Goal: Check status

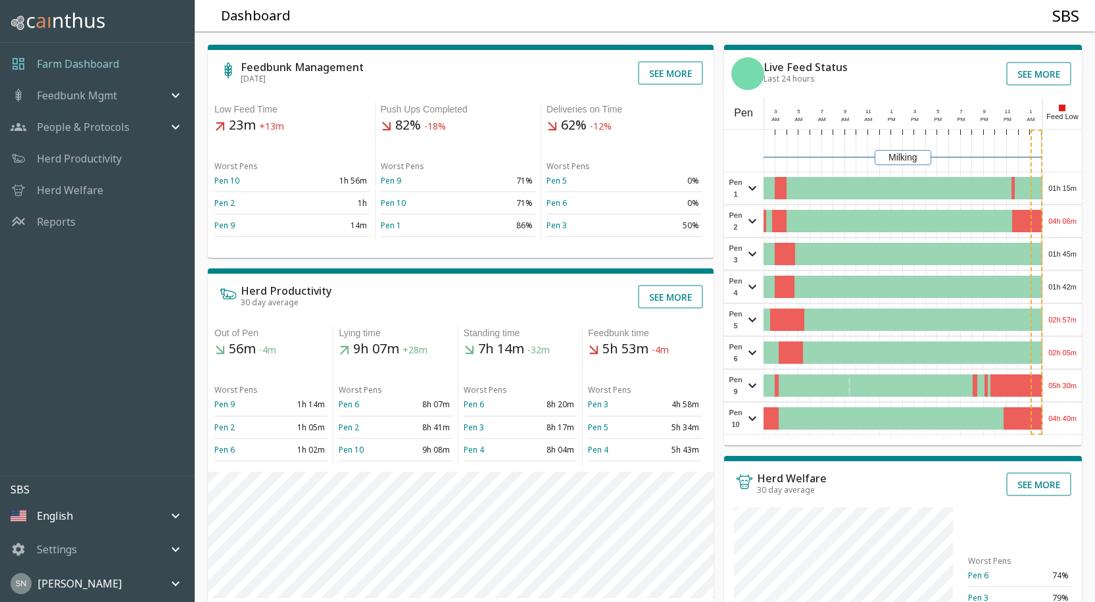
click at [1047, 220] on div "04h 06m" at bounding box center [1062, 221] width 39 height 32
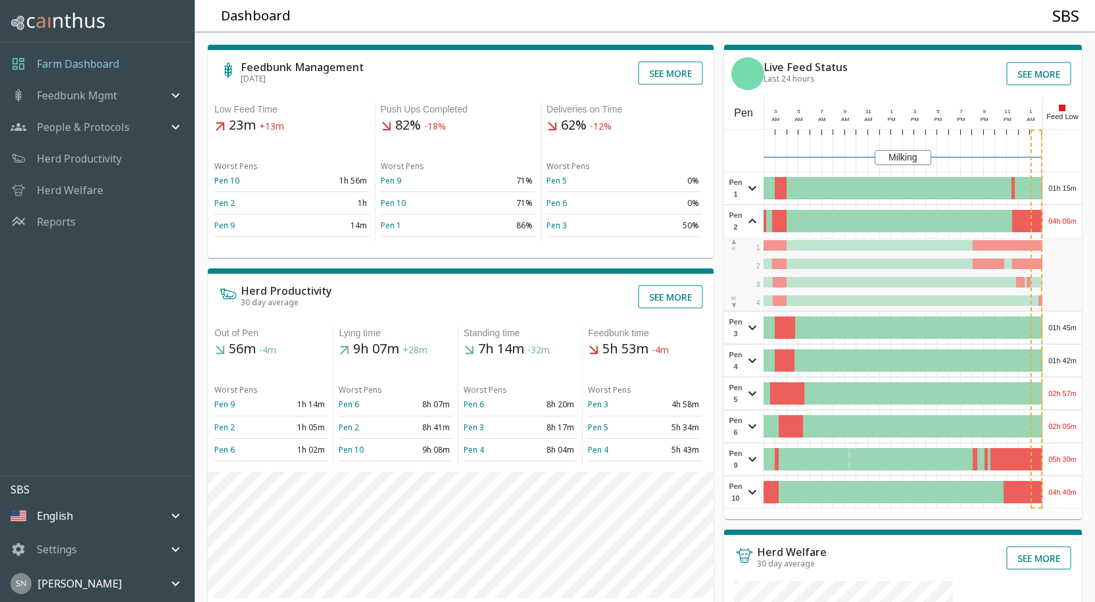
click at [1047, 219] on div "04h 06m" at bounding box center [1062, 221] width 39 height 32
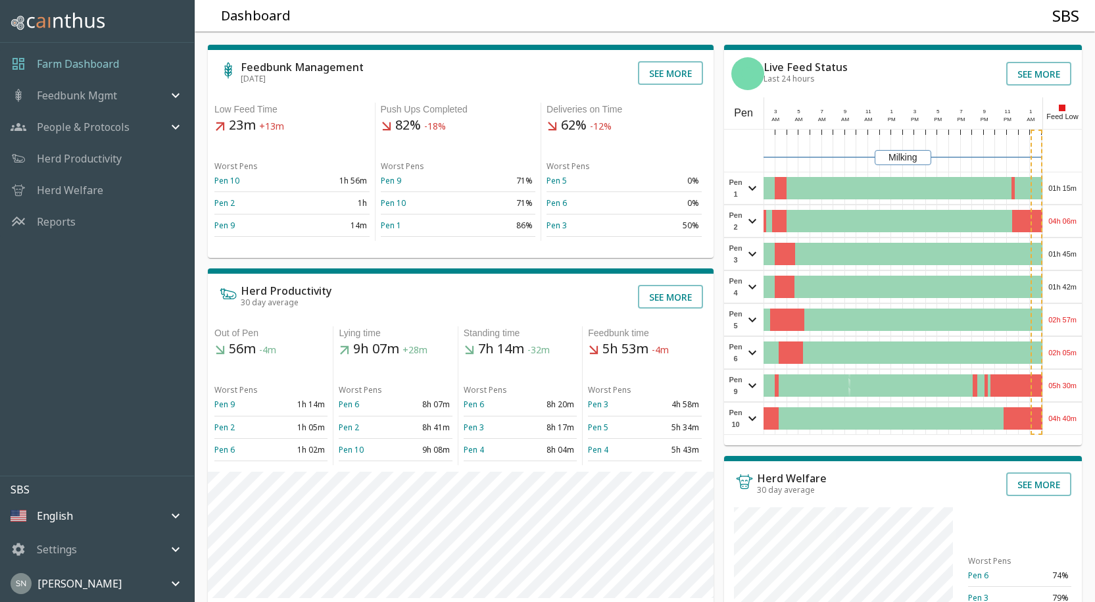
click at [1057, 191] on div "01h 15m" at bounding box center [1062, 188] width 39 height 32
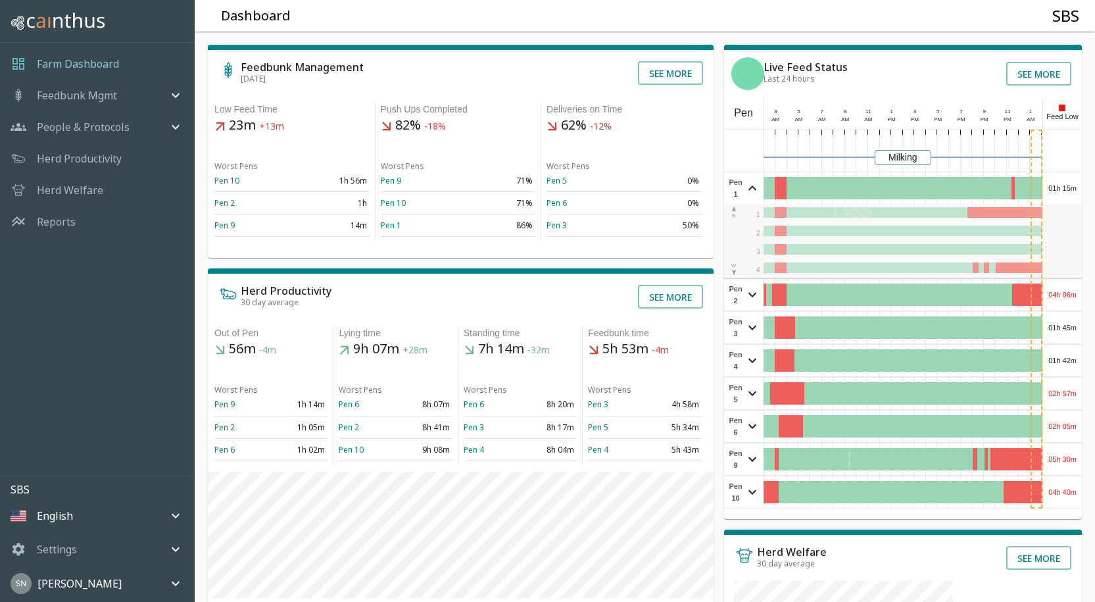
click at [1057, 189] on div "01h 15m" at bounding box center [1062, 188] width 39 height 32
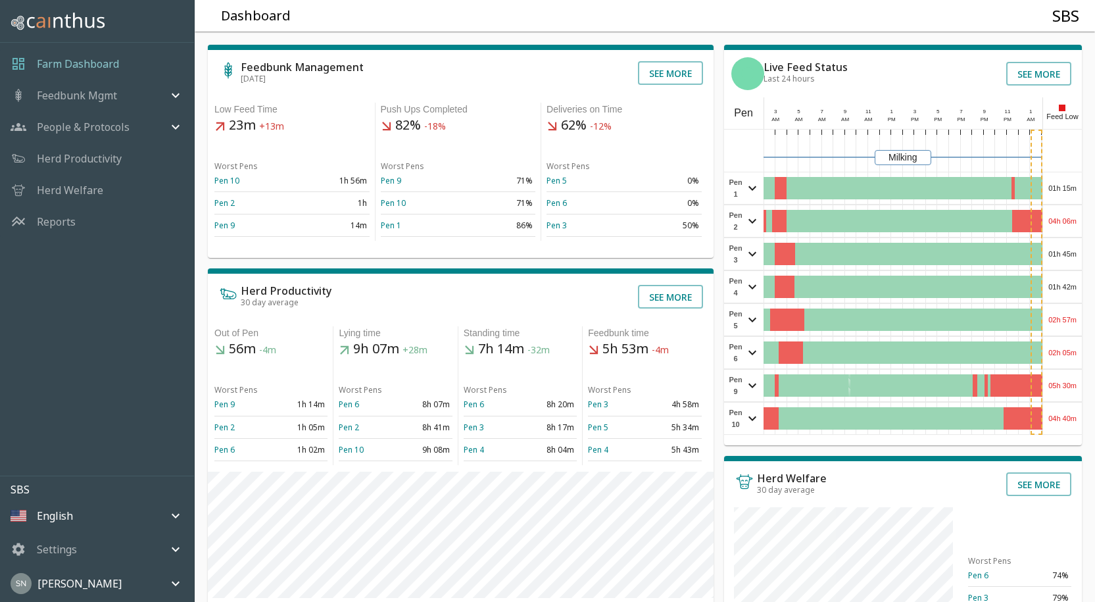
click at [1070, 222] on div "04h 06m" at bounding box center [1062, 221] width 39 height 32
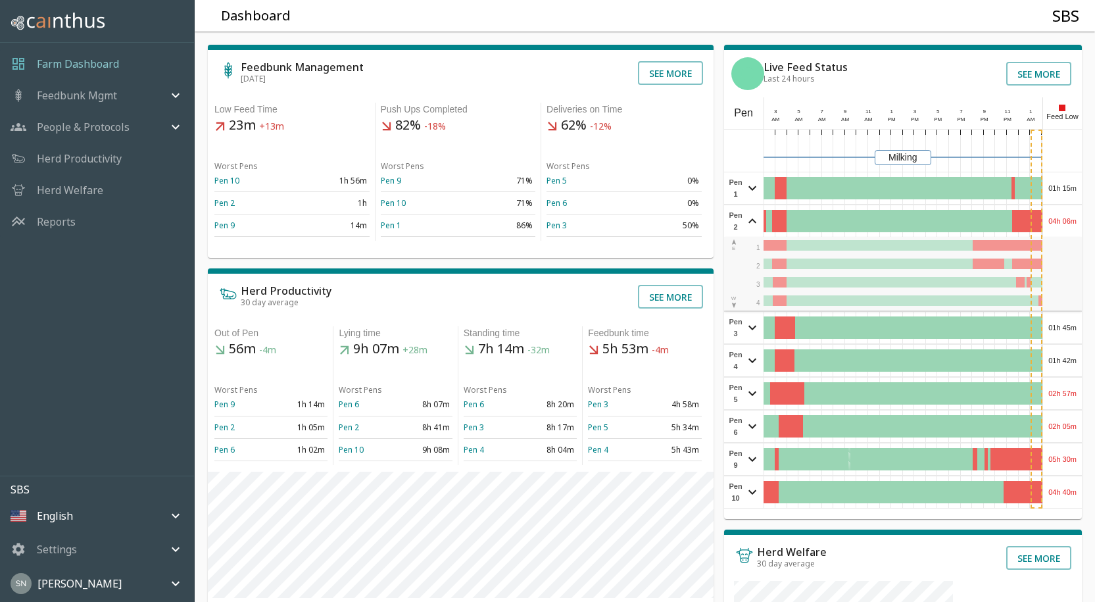
click at [1070, 221] on div "04h 06m" at bounding box center [1062, 221] width 39 height 32
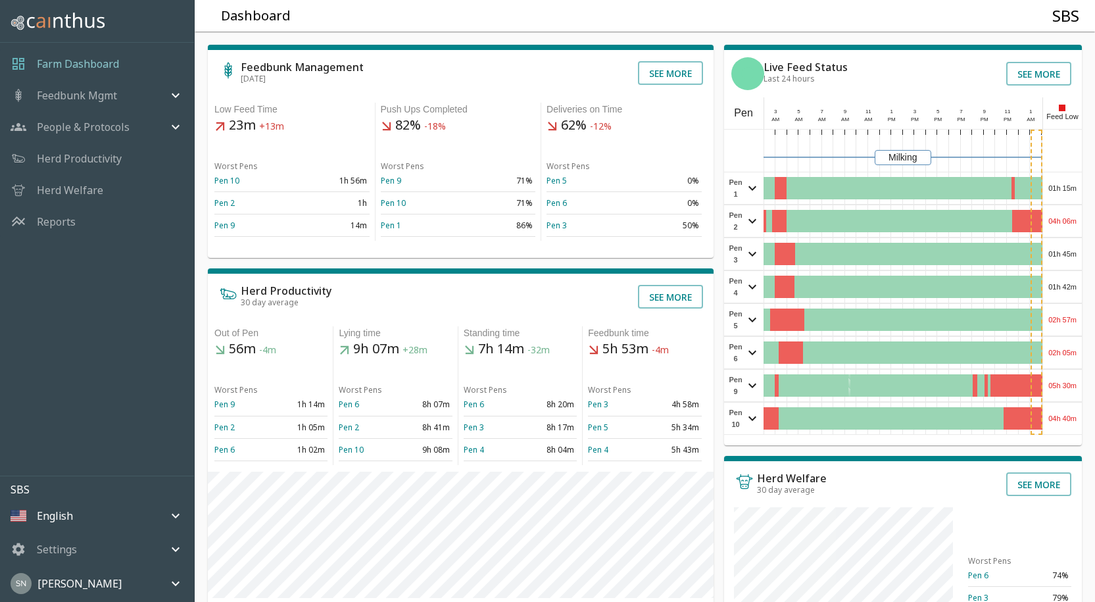
click at [1074, 262] on div "01h 45m" at bounding box center [1062, 254] width 39 height 32
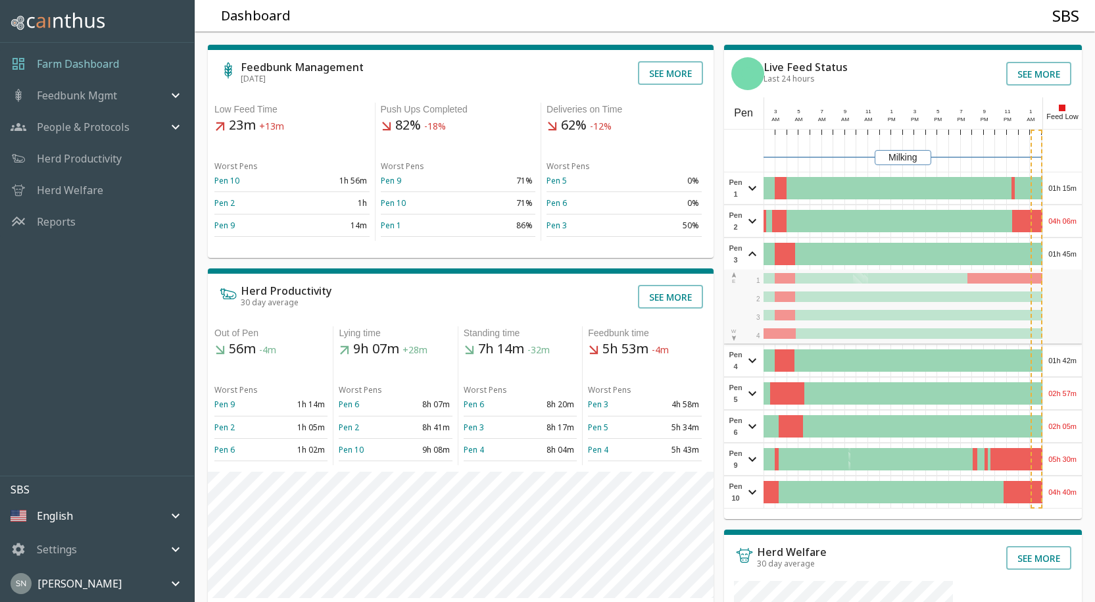
click at [1074, 261] on div "01h 45m" at bounding box center [1062, 254] width 39 height 32
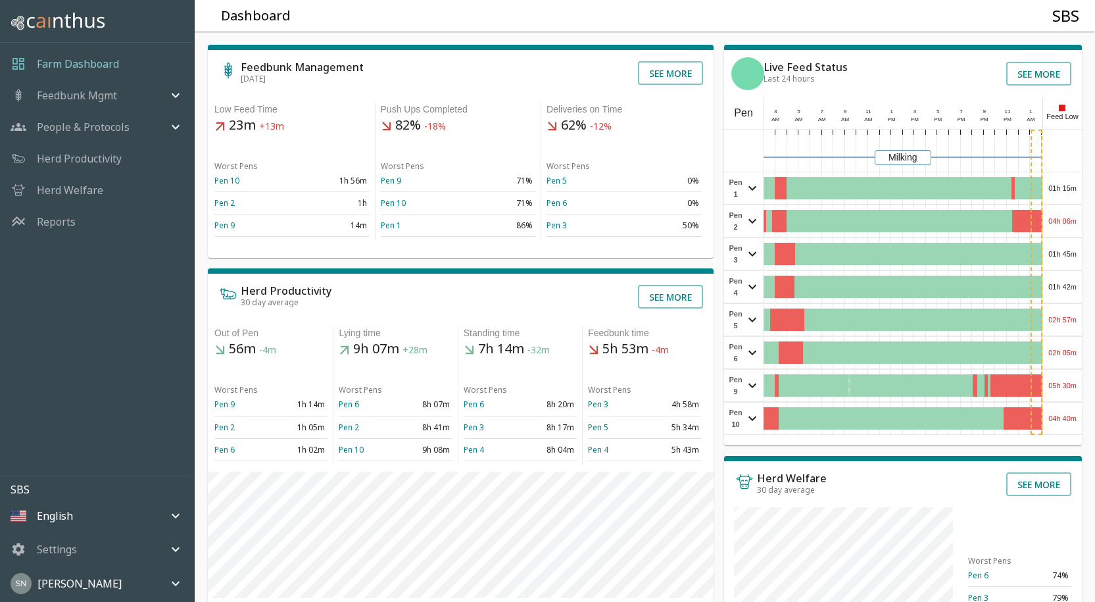
click at [1068, 289] on div "01h 42m" at bounding box center [1062, 287] width 39 height 32
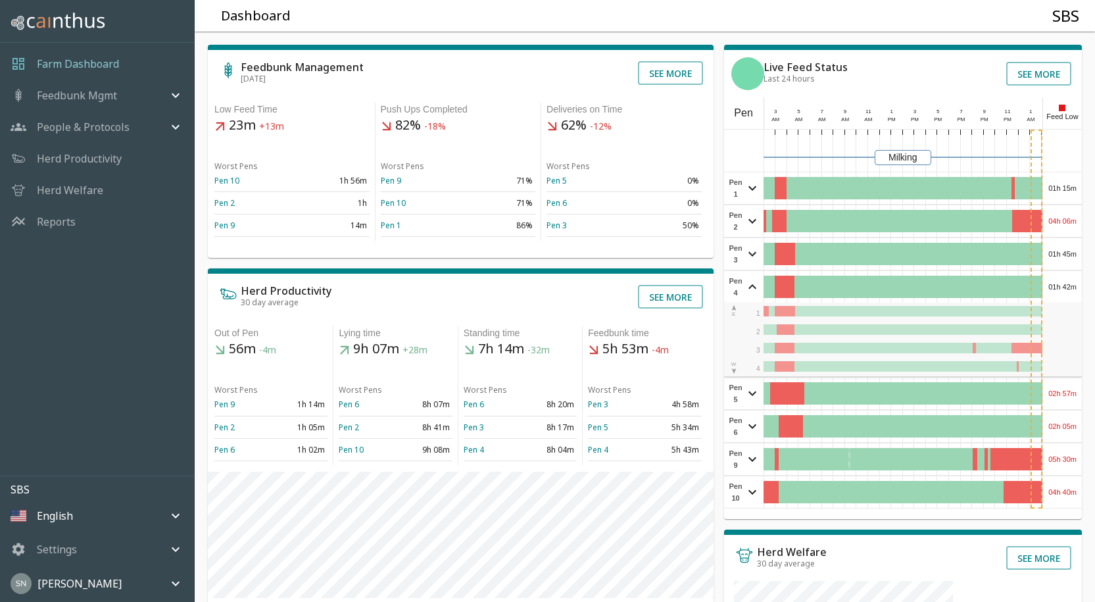
click at [1068, 289] on div "01h 42m" at bounding box center [1062, 287] width 39 height 32
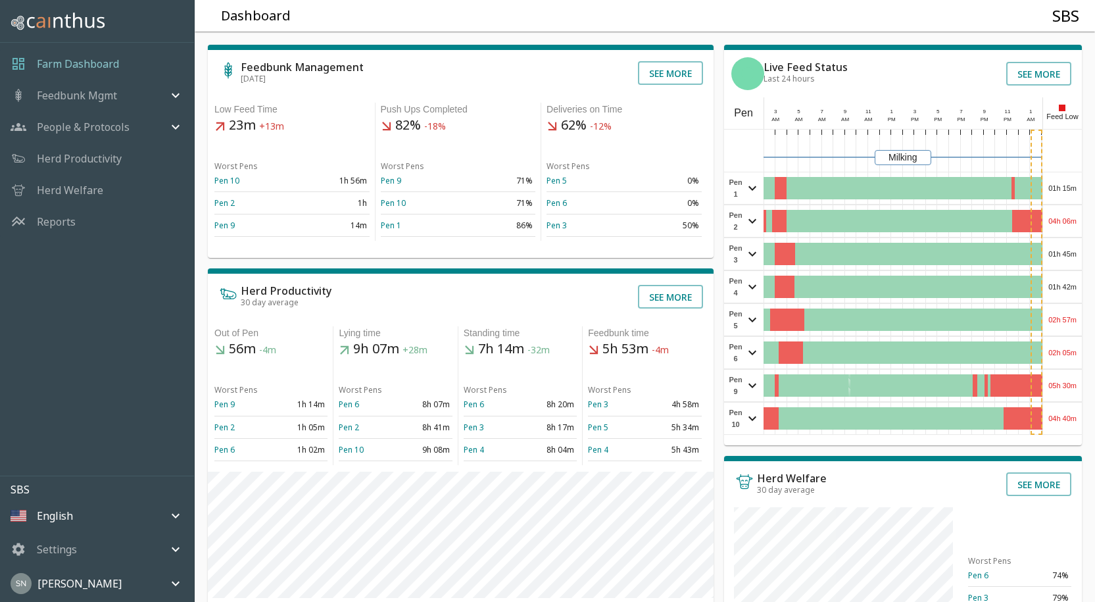
click at [1066, 316] on div "02h 57m" at bounding box center [1062, 320] width 39 height 32
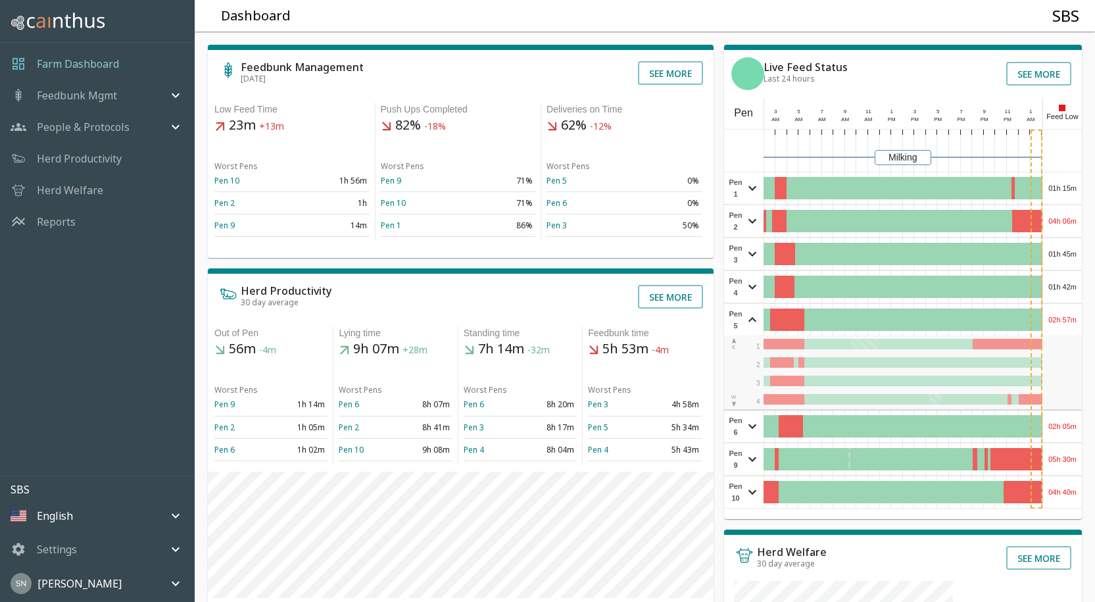
click at [1069, 310] on div "02h 57m" at bounding box center [1062, 320] width 39 height 32
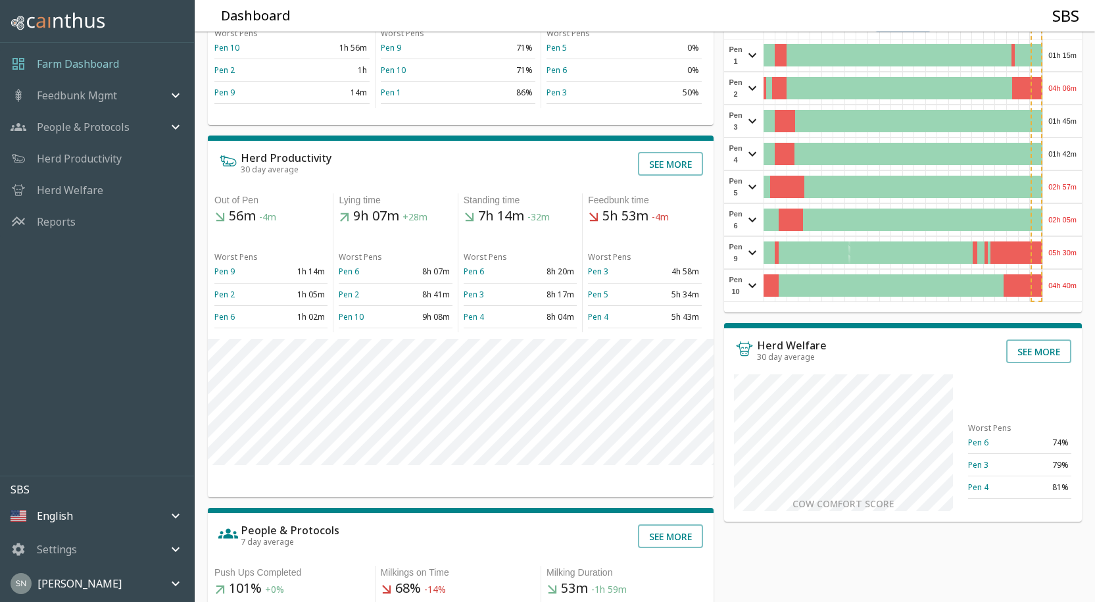
scroll to position [132, 0]
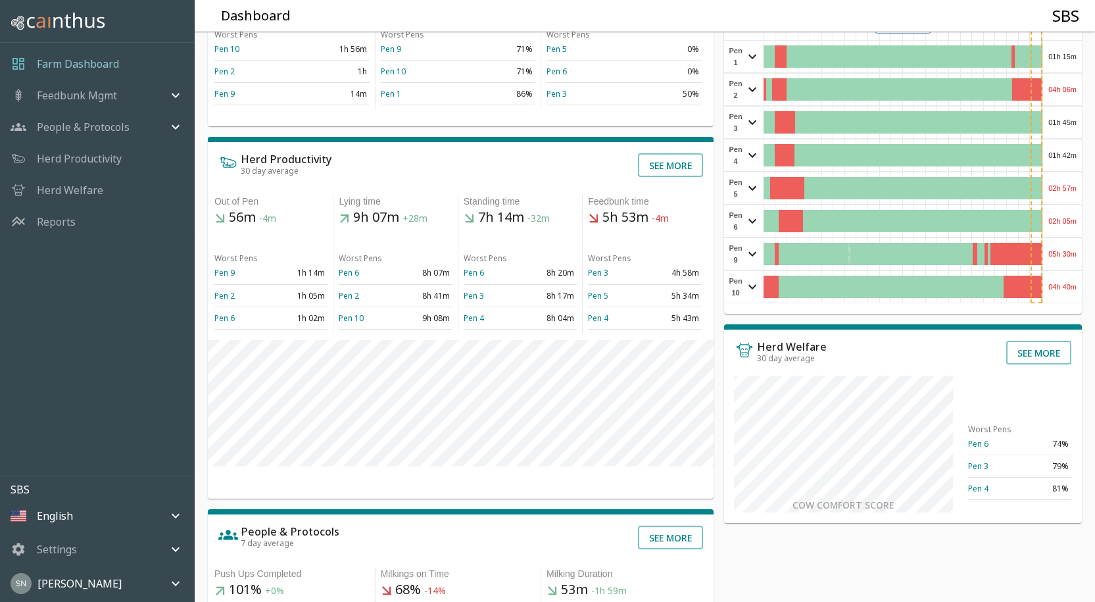
click at [1068, 191] on div "02h 57m" at bounding box center [1062, 188] width 39 height 32
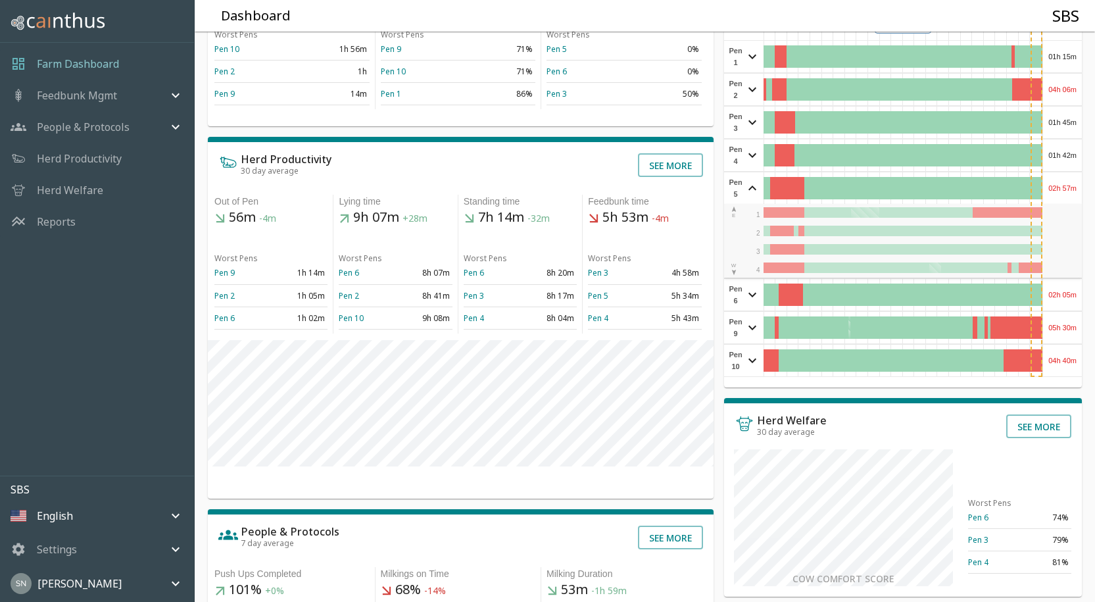
click at [1068, 191] on div "02h 57m" at bounding box center [1062, 188] width 39 height 32
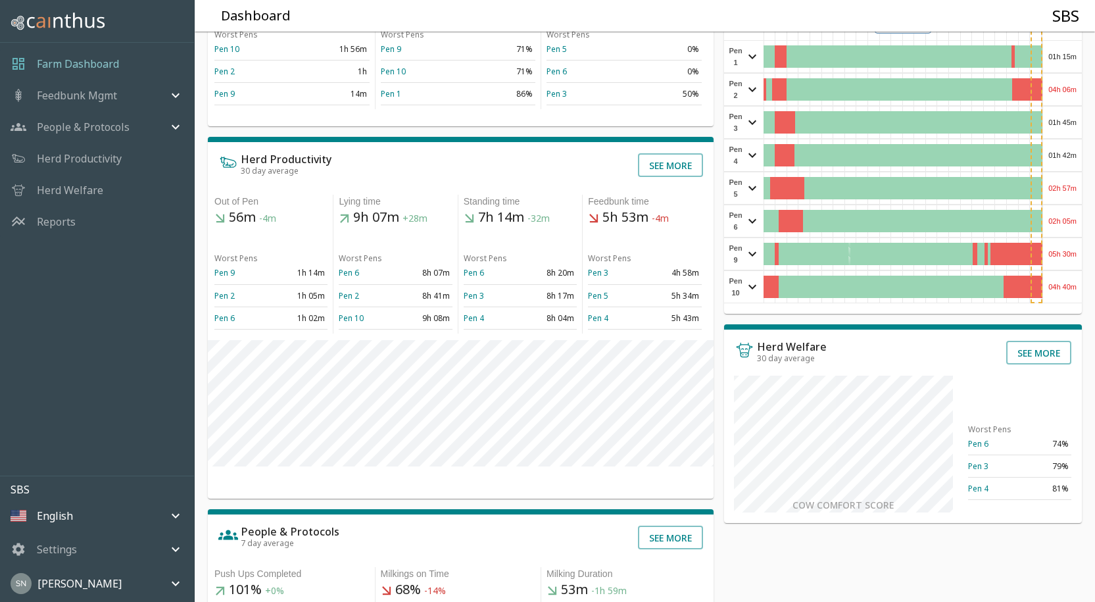
click at [1067, 219] on div "02h 05m" at bounding box center [1062, 221] width 39 height 32
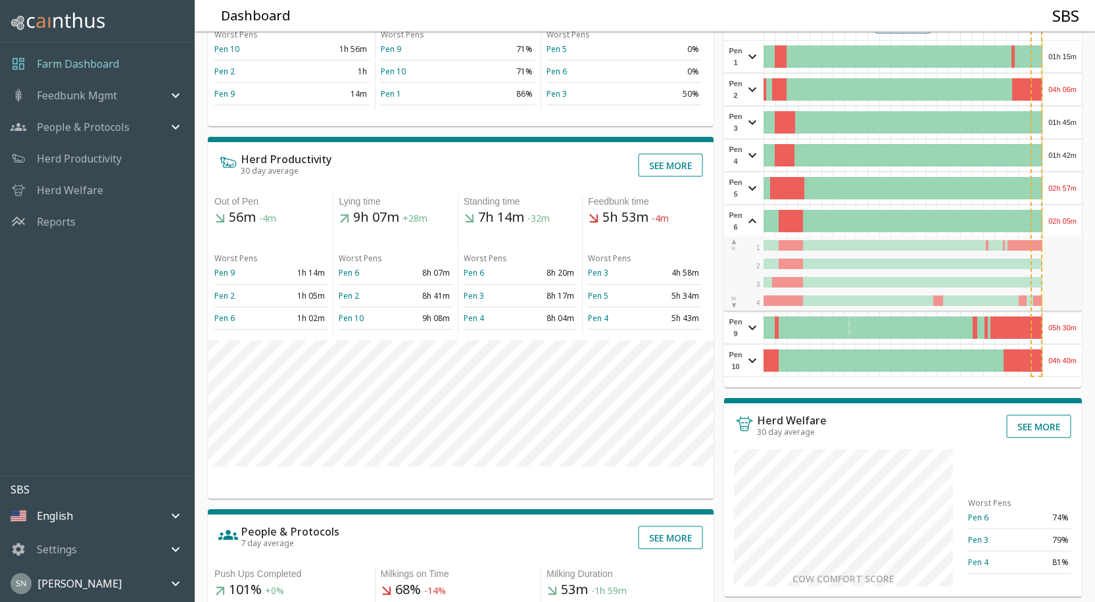
click at [1067, 219] on div "02h 05m" at bounding box center [1062, 221] width 39 height 32
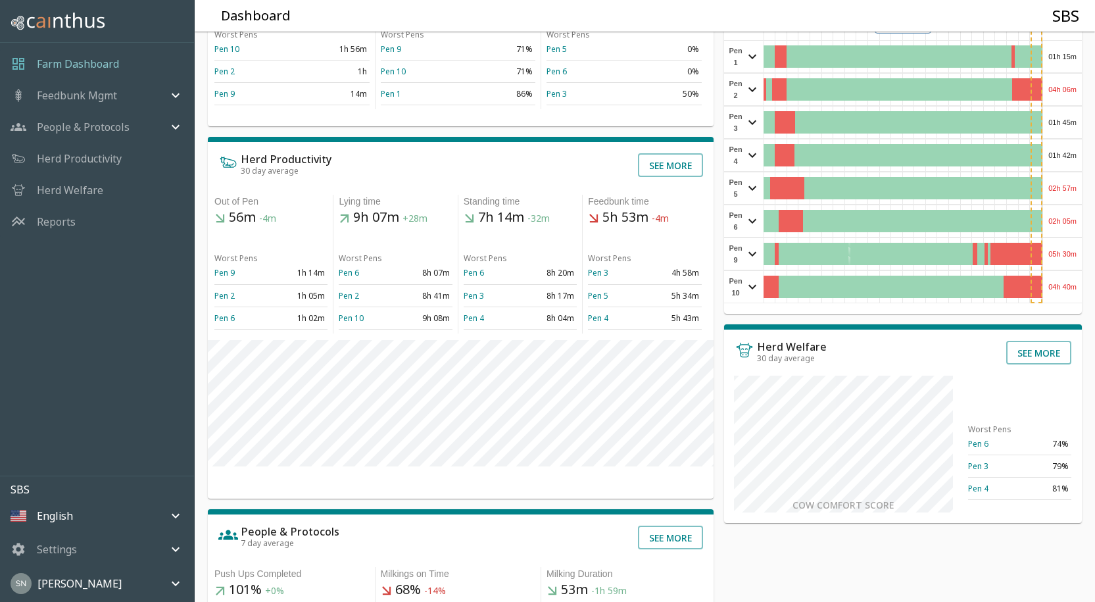
click at [1059, 257] on div "05h 30m" at bounding box center [1062, 254] width 39 height 32
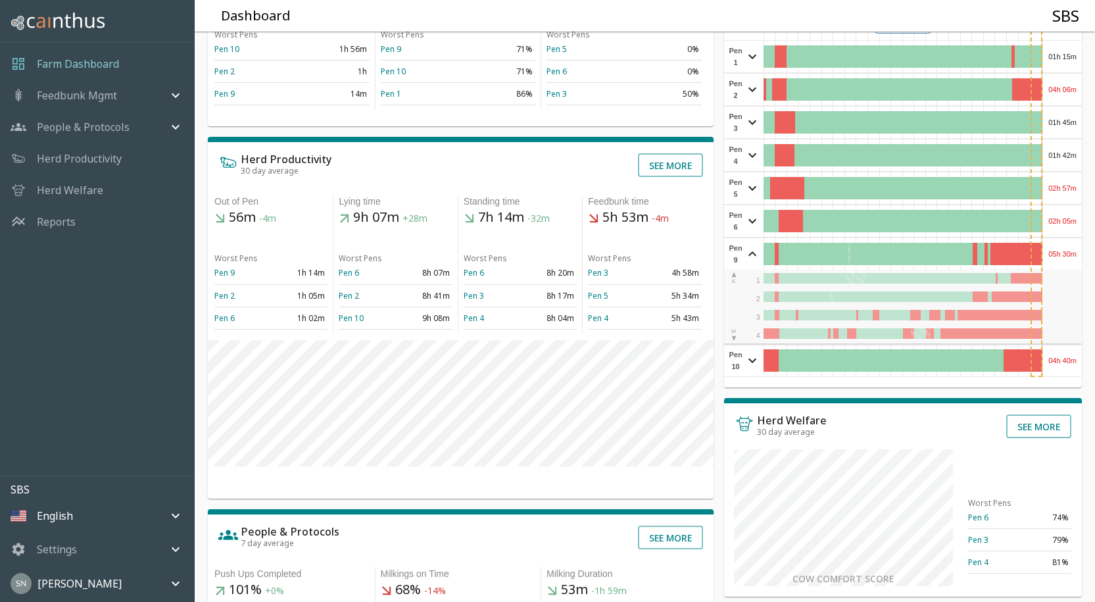
click at [1059, 257] on div "05h 30m" at bounding box center [1062, 254] width 39 height 32
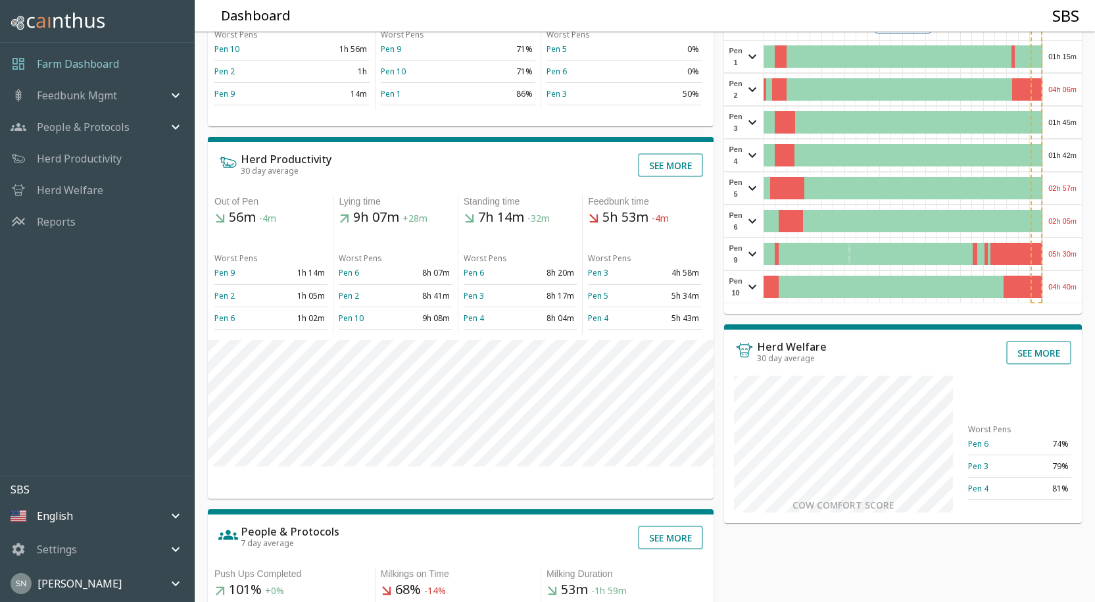
click at [1056, 280] on div "04h 40m" at bounding box center [1062, 287] width 39 height 32
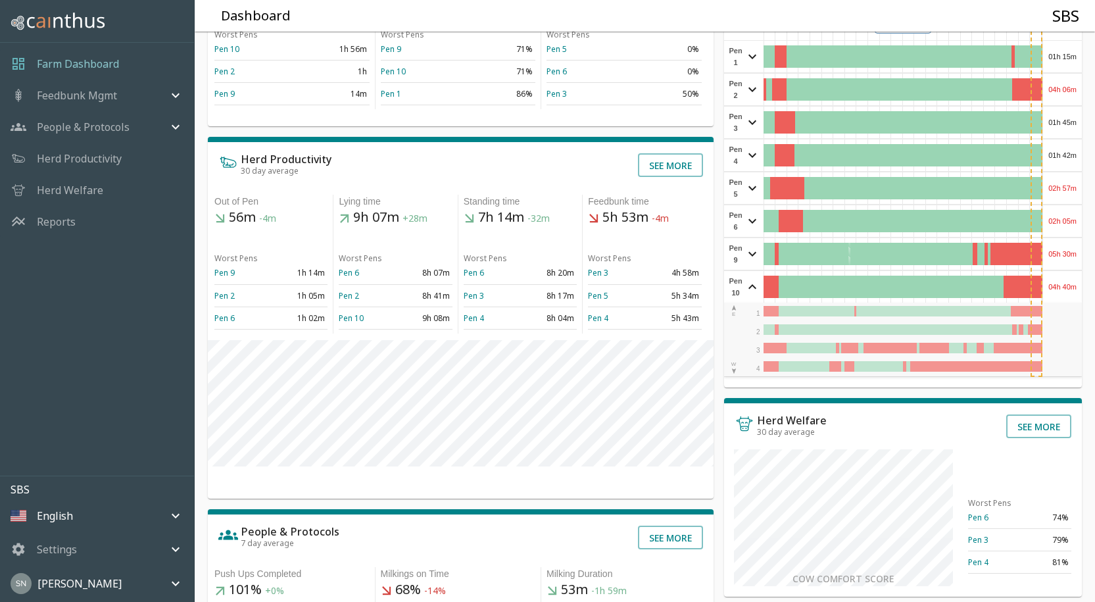
click at [1056, 280] on div "04h 40m" at bounding box center [1062, 287] width 39 height 32
